Goal: Navigation & Orientation: Find specific page/section

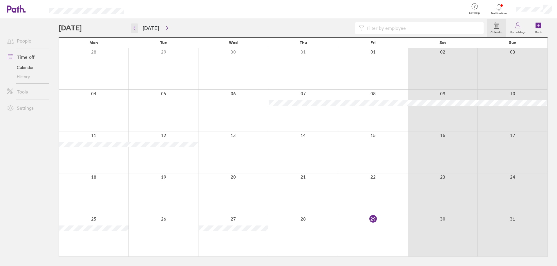
click at [134, 27] on icon "button" at bounding box center [134, 28] width 4 height 5
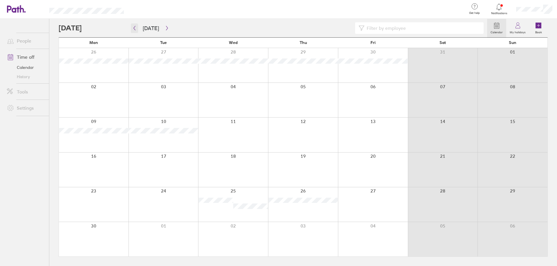
click at [134, 27] on icon "button" at bounding box center [134, 28] width 4 height 5
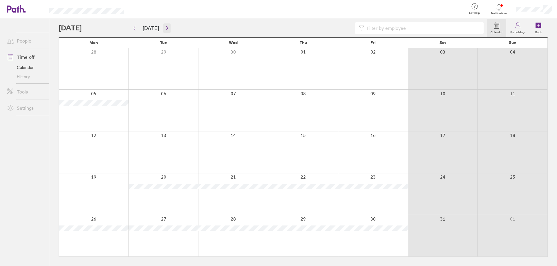
click at [166, 28] on icon "button" at bounding box center [167, 28] width 2 height 4
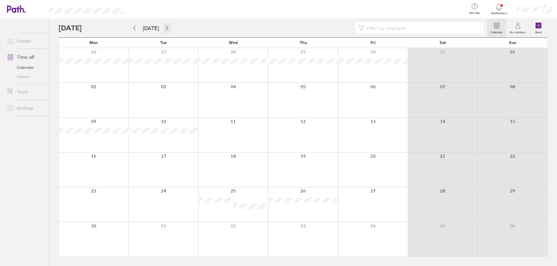
click at [166, 27] on icon "button" at bounding box center [167, 28] width 2 height 4
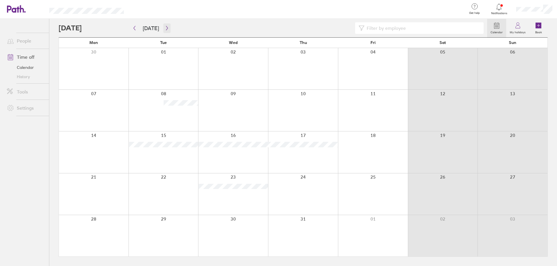
click at [166, 27] on icon "button" at bounding box center [167, 28] width 2 height 4
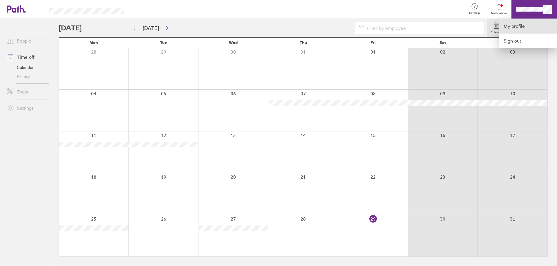
click at [524, 25] on link "My profile" at bounding box center [528, 26] width 58 height 15
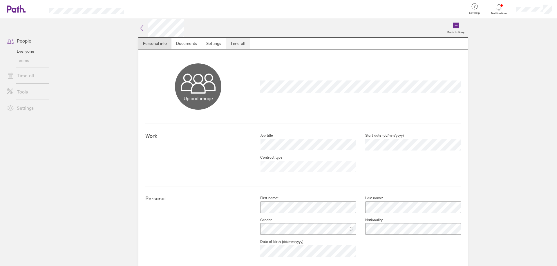
click at [235, 41] on link "Time off" at bounding box center [238, 44] width 24 height 12
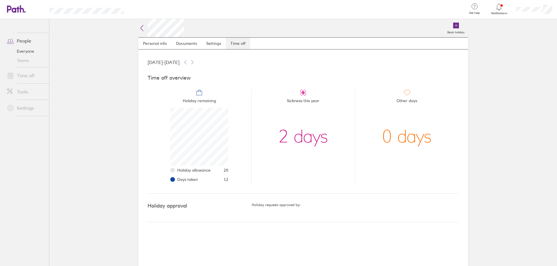
scroll to position [58, 58]
click at [184, 40] on link "Documents" at bounding box center [186, 44] width 30 height 12
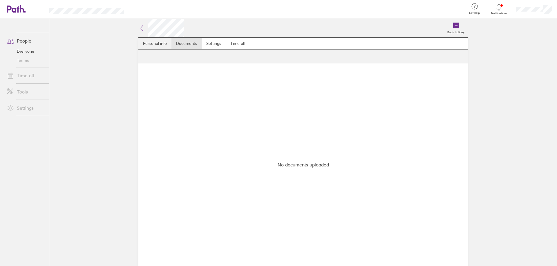
click at [157, 41] on link "Personal info" at bounding box center [154, 44] width 33 height 12
